Goal: Task Accomplishment & Management: Use online tool/utility

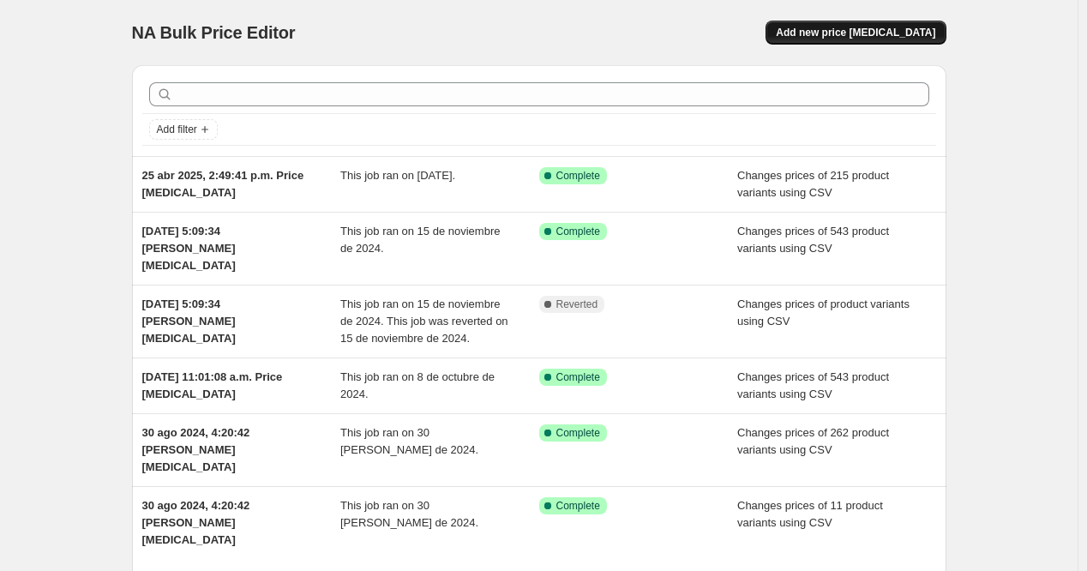
click at [849, 30] on span "Add new price [MEDICAL_DATA]" at bounding box center [855, 33] width 159 height 14
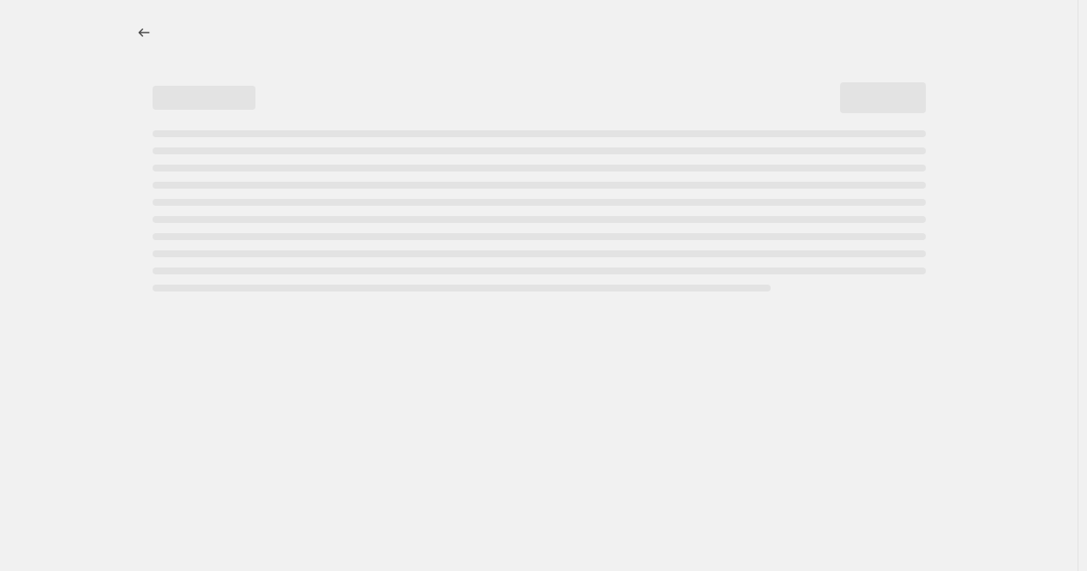
select select "percentage"
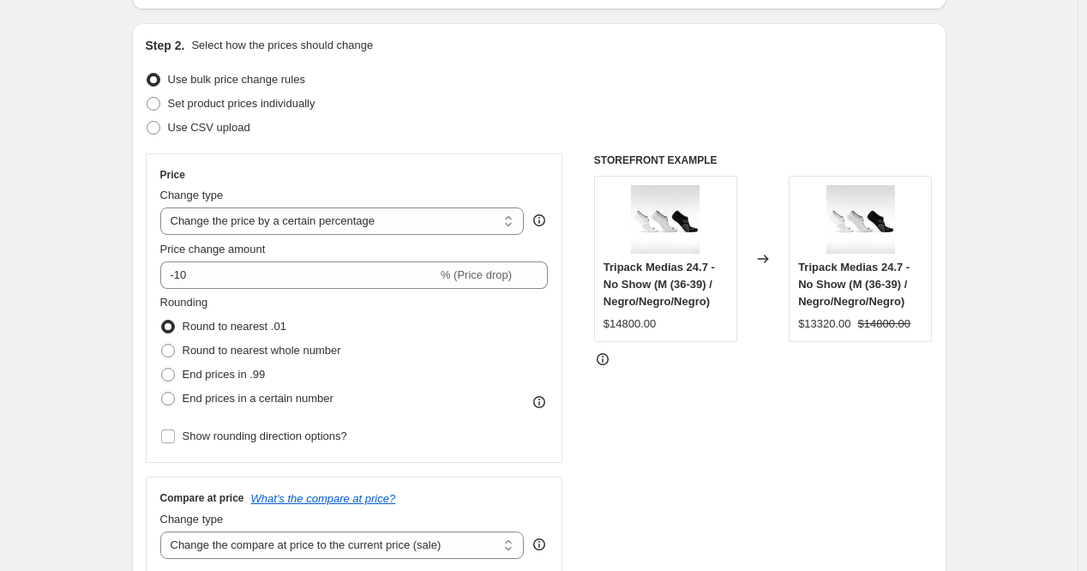
scroll to position [171, 0]
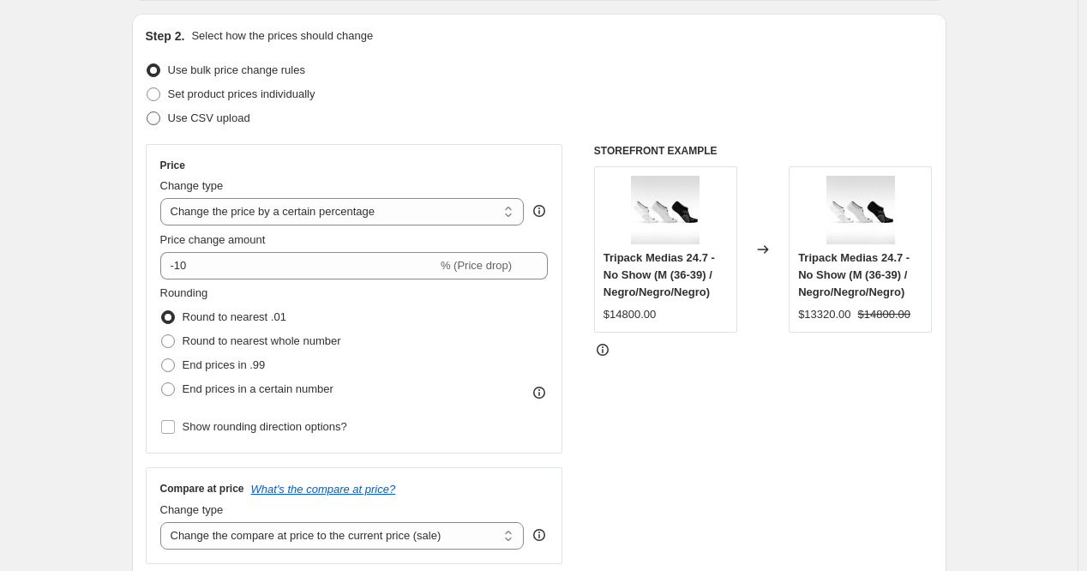
click at [245, 119] on span "Use CSV upload" at bounding box center [209, 117] width 82 height 13
click at [147, 112] on input "Use CSV upload" at bounding box center [147, 111] width 1 height 1
radio input "true"
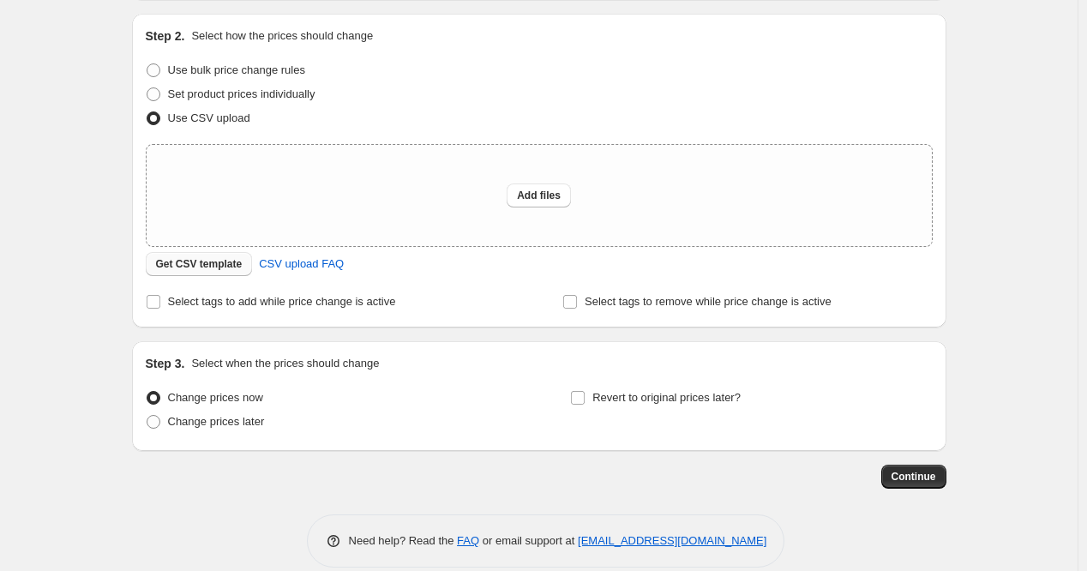
click at [206, 264] on span "Get CSV template" at bounding box center [199, 264] width 87 height 14
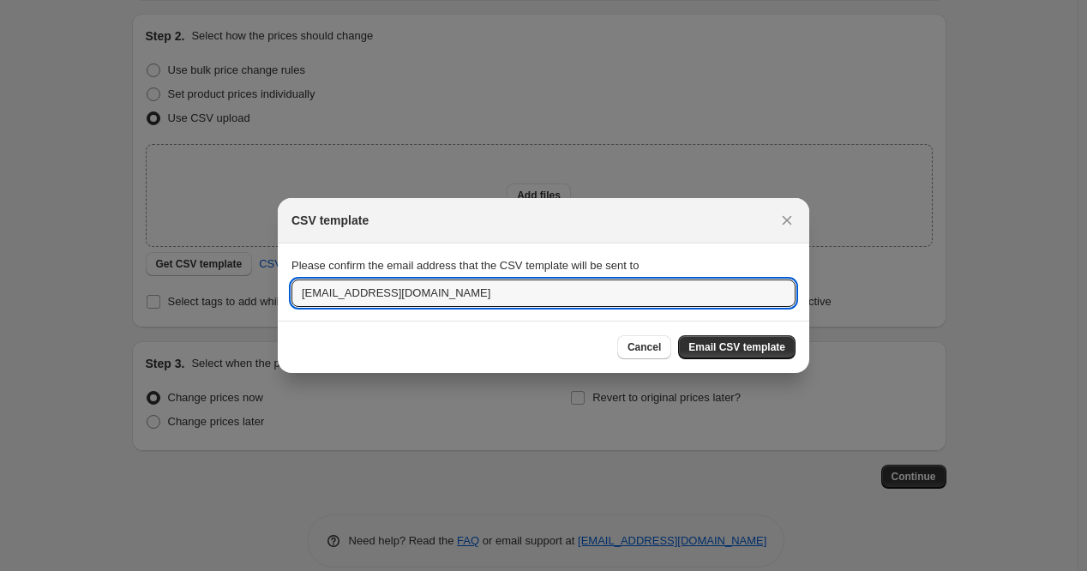
drag, startPoint x: 305, startPoint y: 285, endPoint x: 241, endPoint y: 281, distance: 64.4
type input "[EMAIL_ADDRESS][DOMAIN_NAME]"
click at [758, 346] on span "Email CSV template" at bounding box center [737, 347] width 97 height 14
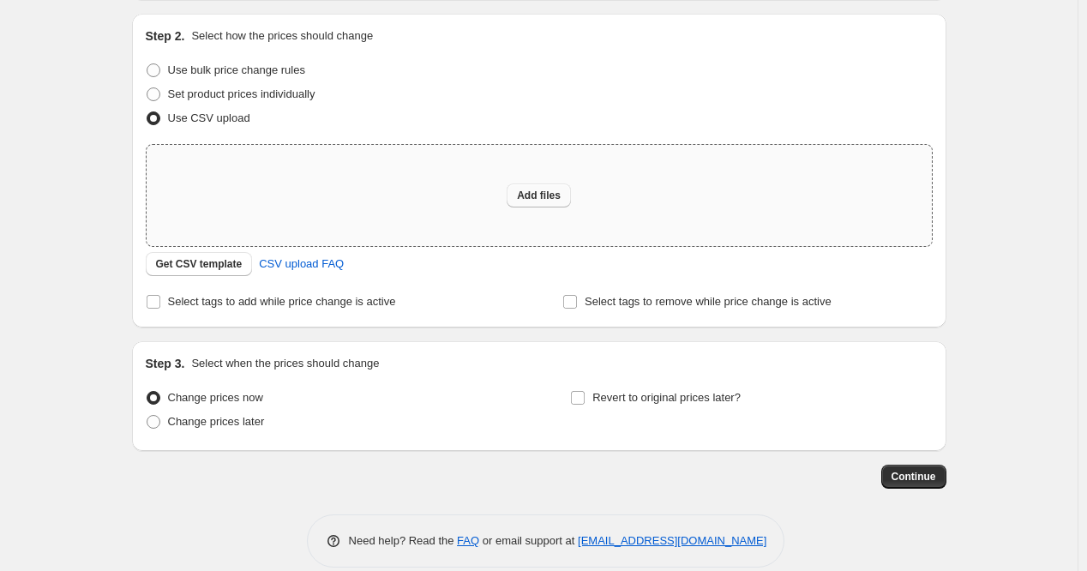
click at [527, 197] on span "Add files" at bounding box center [539, 196] width 44 height 14
type input "C:\fakepath\csv_template_user_47357 - csv_template_user_47357.csv"
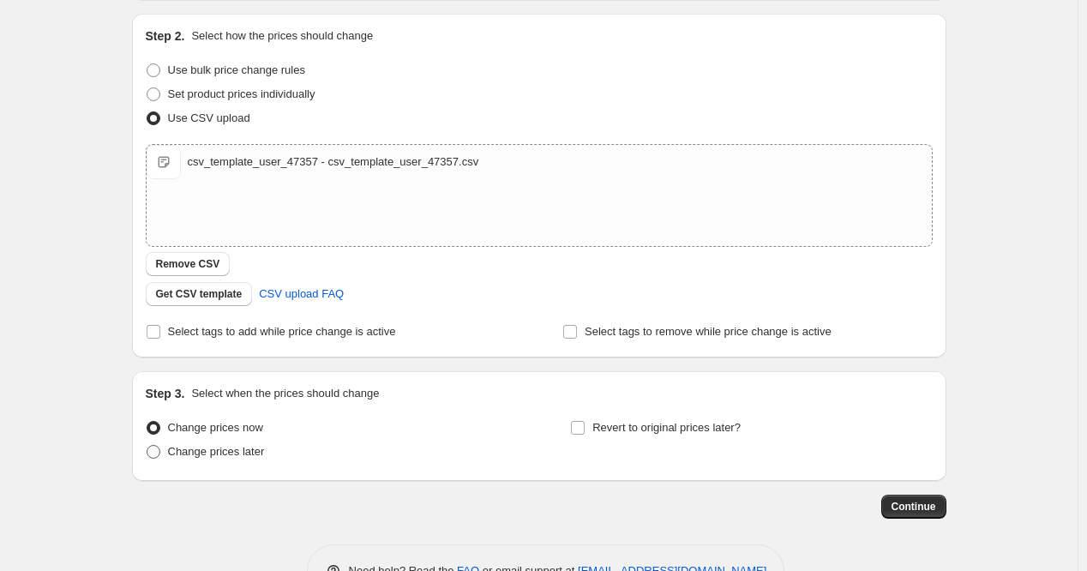
click at [257, 454] on span "Change prices later" at bounding box center [216, 451] width 97 height 13
click at [147, 446] on input "Change prices later" at bounding box center [147, 445] width 1 height 1
radio input "true"
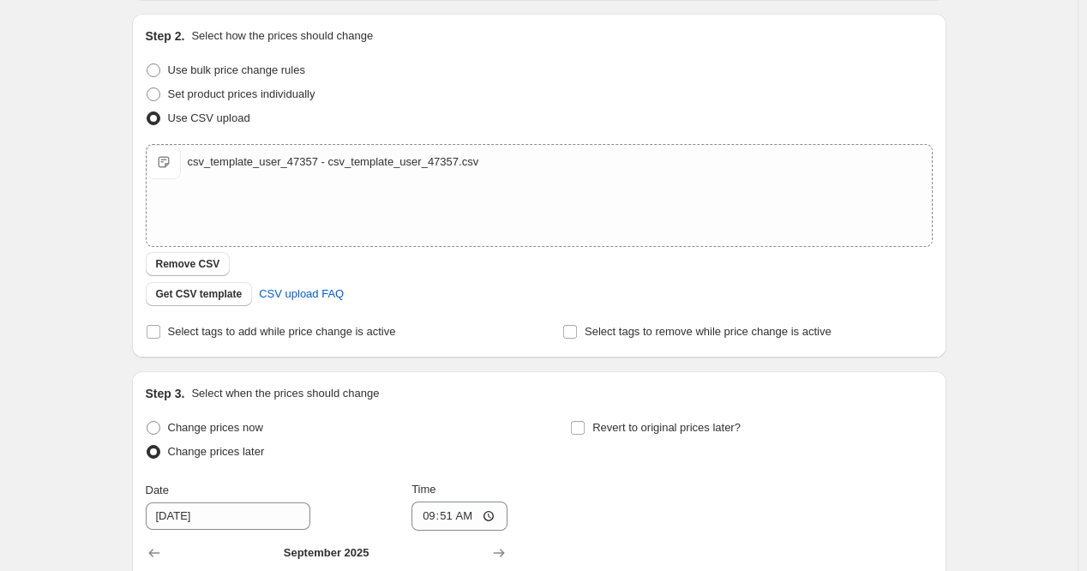
scroll to position [257, 0]
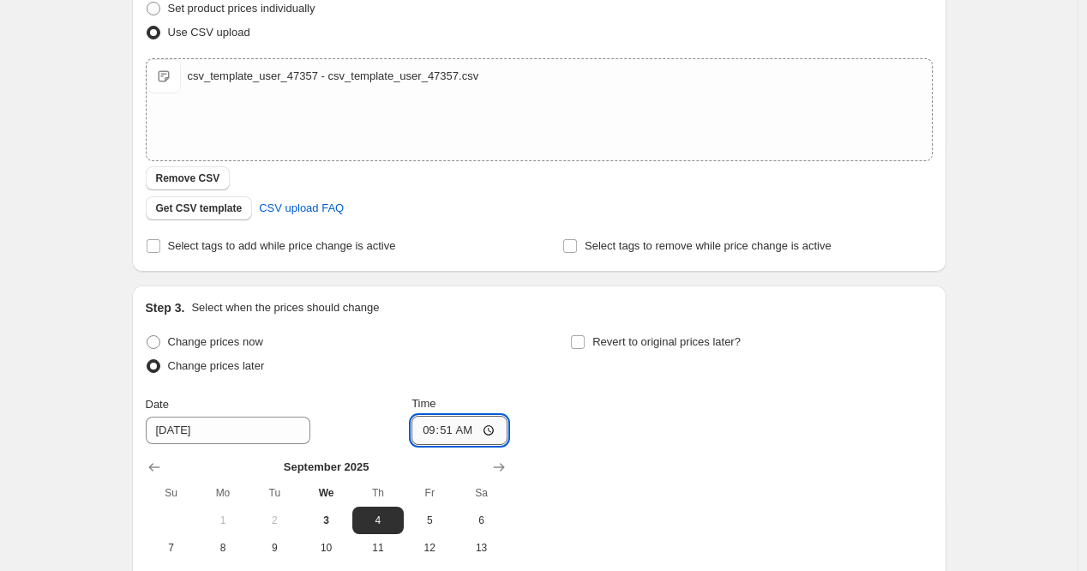
click at [462, 430] on input "09:51" at bounding box center [460, 430] width 96 height 29
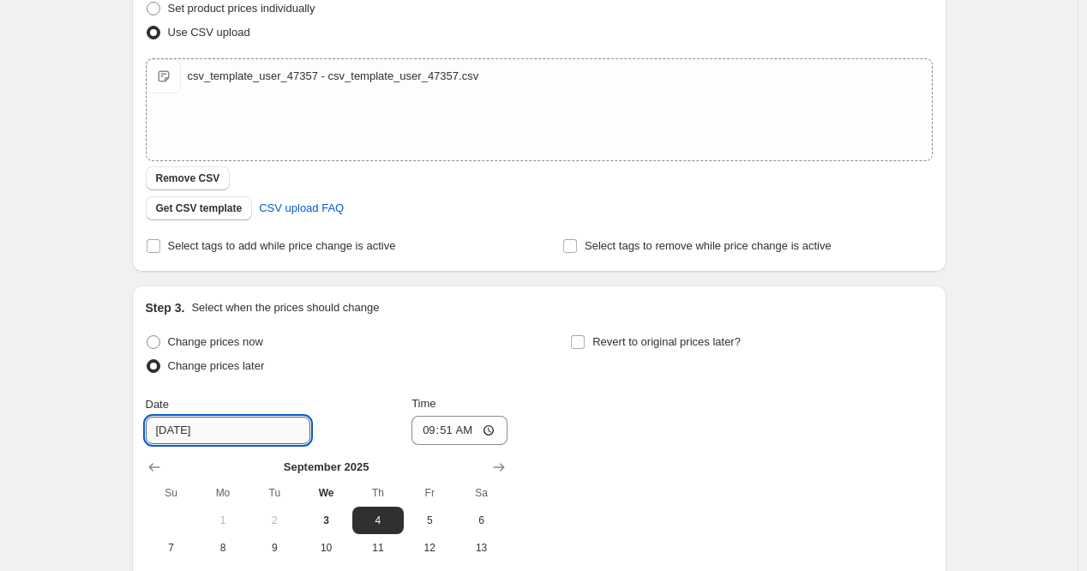
click at [214, 434] on input "[DATE]" at bounding box center [228, 430] width 165 height 27
click at [175, 430] on input "[DATE]" at bounding box center [228, 430] width 165 height 27
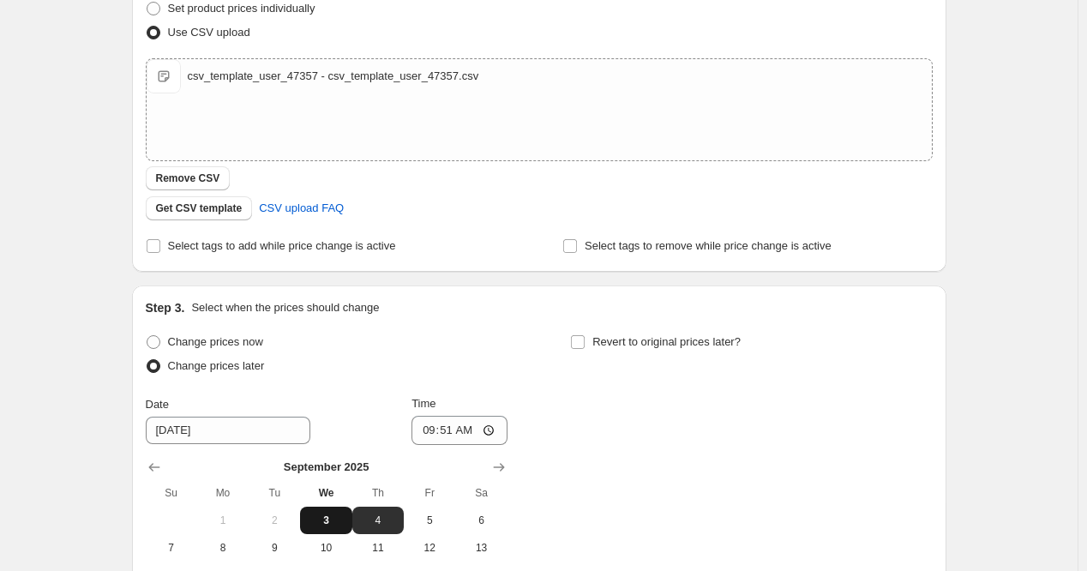
click at [320, 522] on span "3" at bounding box center [326, 521] width 38 height 14
type input "[DATE]"
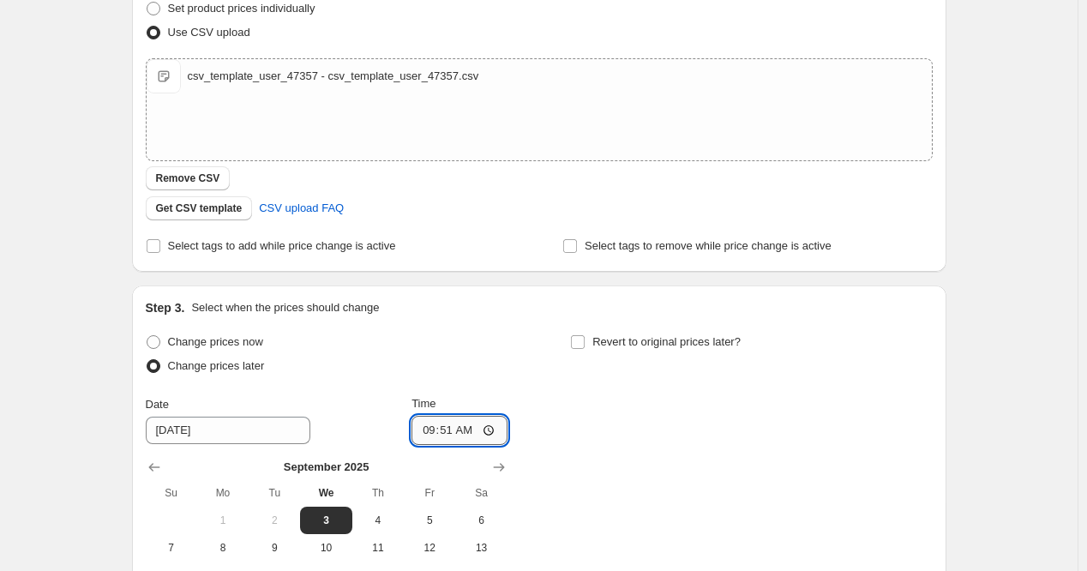
click at [466, 427] on input "09:51" at bounding box center [460, 430] width 96 height 29
click at [492, 432] on input "09:51" at bounding box center [460, 430] width 96 height 29
type input "10:35"
click at [631, 421] on div "Change prices now Change prices later Date [DATE] Time 10:35 [DATE] Su Mo Tu We…" at bounding box center [539, 487] width 787 height 314
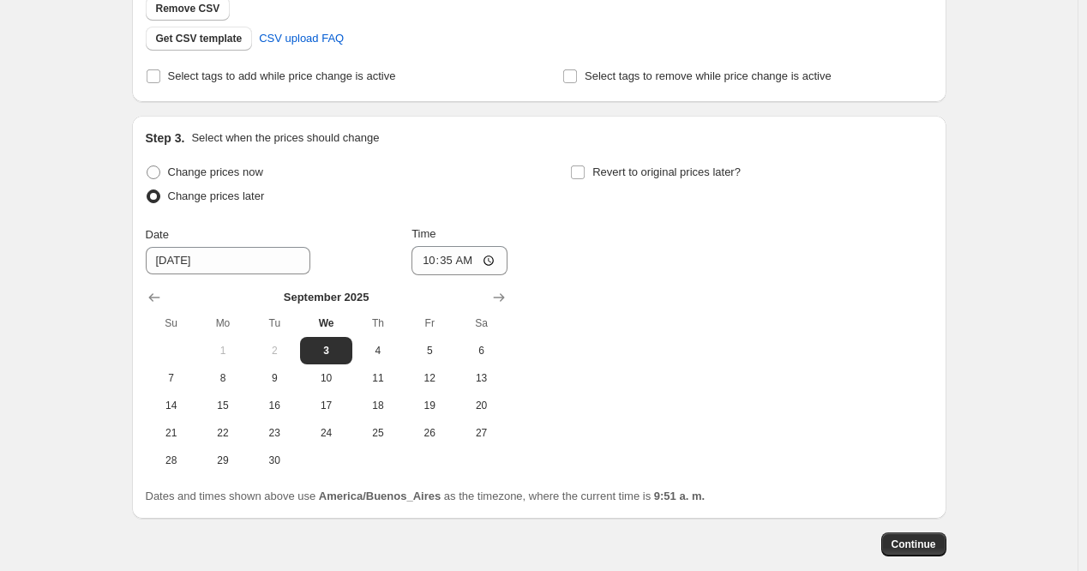
scroll to position [429, 0]
click at [926, 535] on button "Continue" at bounding box center [914, 543] width 65 height 24
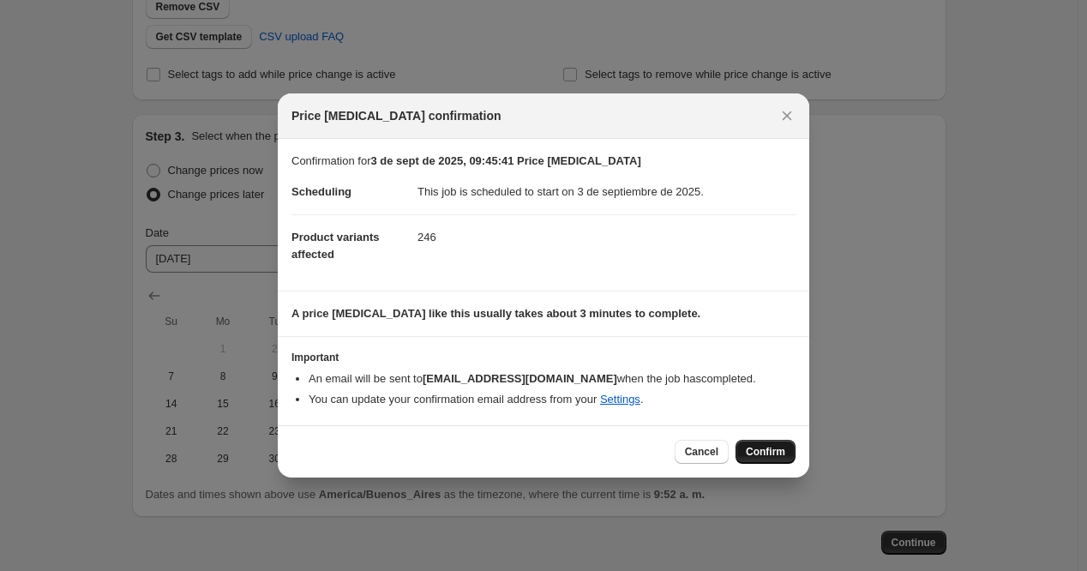
click at [775, 448] on span "Confirm" at bounding box center [765, 452] width 39 height 14
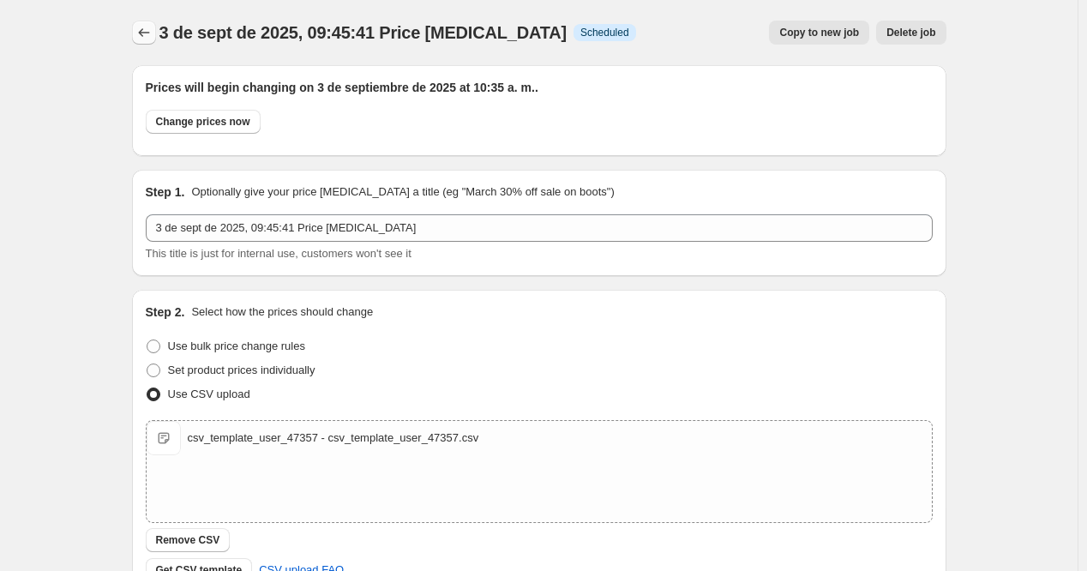
click at [148, 28] on icon "Price change jobs" at bounding box center [143, 32] width 17 height 17
